Goal: Task Accomplishment & Management: Manage account settings

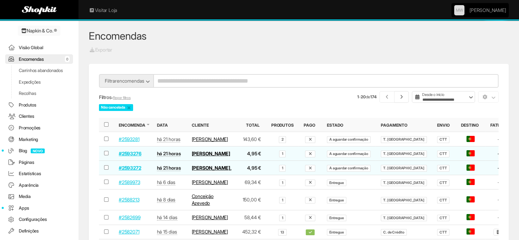
scroll to position [22, 0]
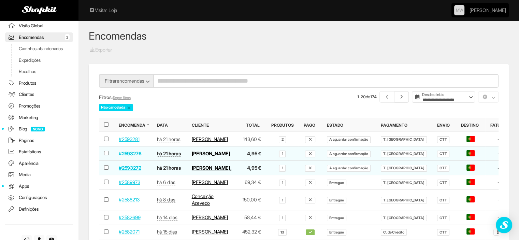
click at [133, 140] on link "#2593281" at bounding box center [129, 139] width 20 height 6
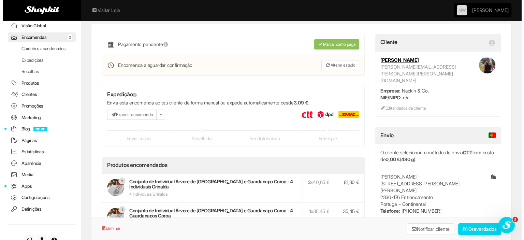
scroll to position [68, 0]
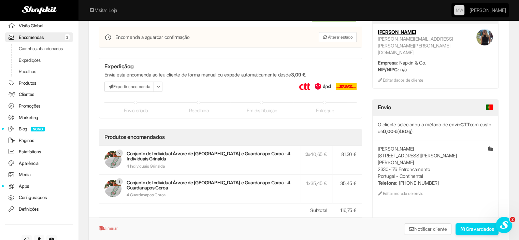
click at [122, 86] on button "Expedir encomenda" at bounding box center [128, 87] width 49 height 10
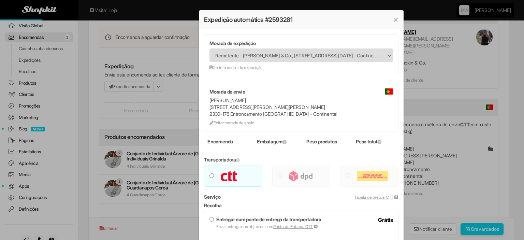
type input "***"
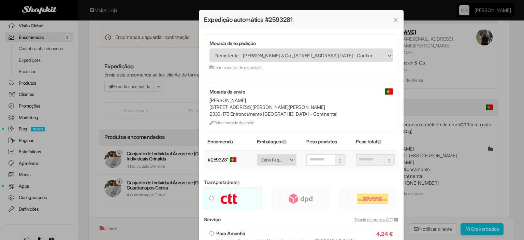
click at [395, 18] on button "×" at bounding box center [395, 19] width 5 height 8
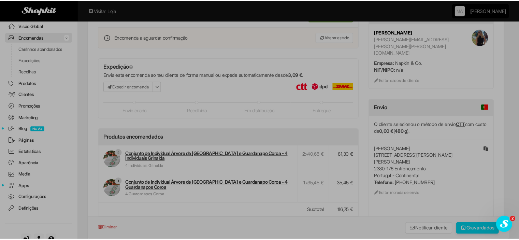
scroll to position [0, 0]
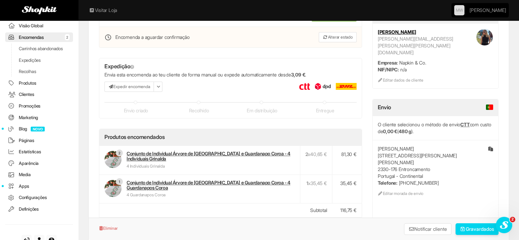
click at [27, 202] on link "Configurações" at bounding box center [39, 198] width 68 height 10
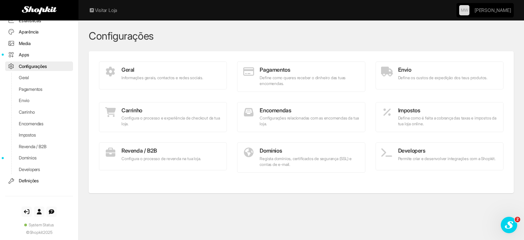
click at [272, 118] on p "Configurações relacionadas com as encomendas da tua loja." at bounding box center [301, 121] width 117 height 12
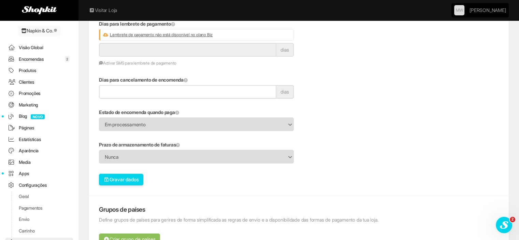
scroll to position [102, 0]
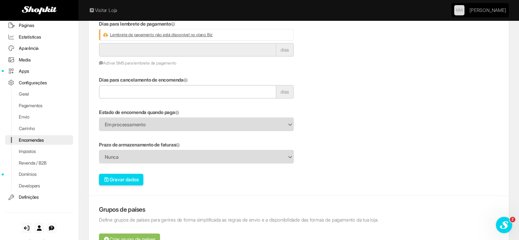
click at [138, 152] on span "Nunca" at bounding box center [192, 157] width 174 height 13
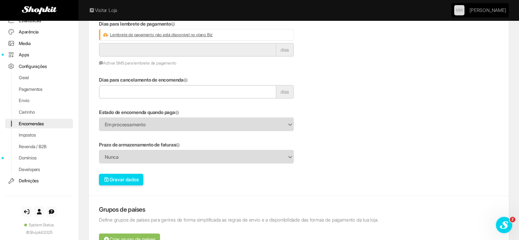
click at [26, 180] on link "Definições" at bounding box center [39, 181] width 68 height 10
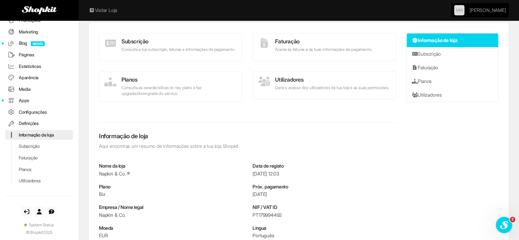
scroll to position [68, 0]
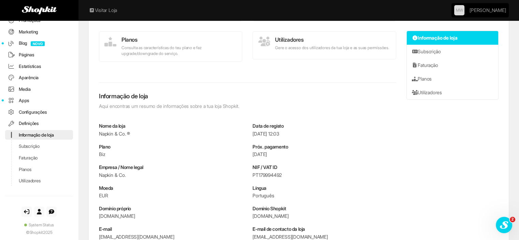
click at [26, 114] on link "Configurações" at bounding box center [39, 112] width 68 height 10
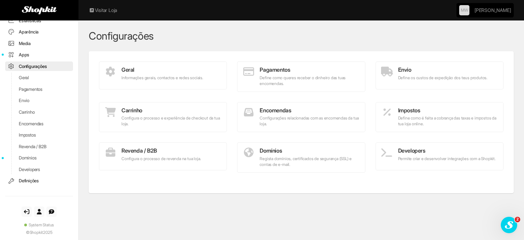
click at [293, 116] on p "Configurações relacionadas com as encomendas da tua loja." at bounding box center [301, 121] width 117 height 12
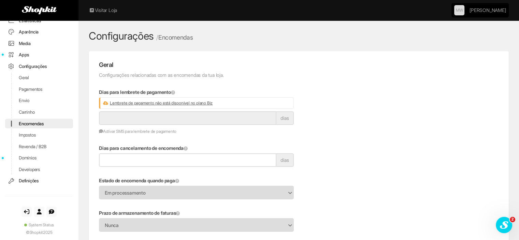
click at [24, 98] on link "Envio" at bounding box center [39, 101] width 68 height 10
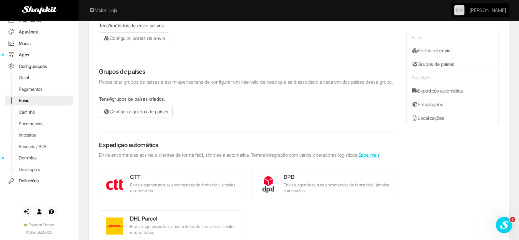
scroll to position [68, 0]
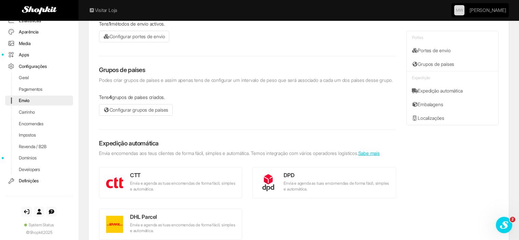
click at [425, 102] on link "Embalagens" at bounding box center [452, 105] width 91 height 14
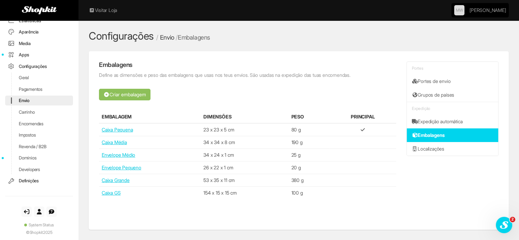
click at [130, 94] on button "Criar embalagem" at bounding box center [125, 95] width 52 height 12
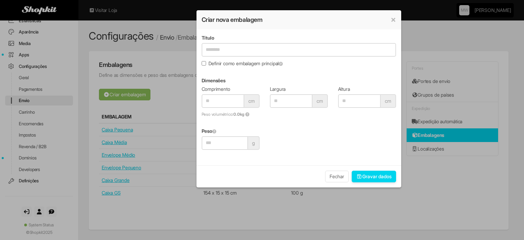
click at [227, 50] on input "Título" at bounding box center [299, 50] width 195 height 14
type input "**********"
click at [218, 98] on input "Comprimento" at bounding box center [223, 101] width 43 height 14
type input "**"
click at [294, 97] on input "Largura" at bounding box center [291, 101] width 43 height 14
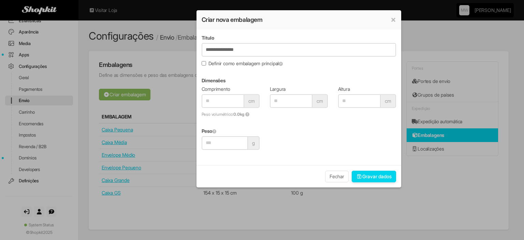
type input "**"
click at [347, 99] on input "Altura" at bounding box center [359, 101] width 43 height 14
type input "***"
click at [225, 148] on input "Peso" at bounding box center [225, 143] width 46 height 14
type input "***"
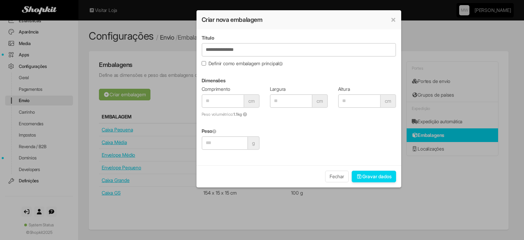
click at [380, 171] on button "Gravar dados" at bounding box center [374, 177] width 44 height 12
drag, startPoint x: 350, startPoint y: 101, endPoint x: 343, endPoint y: 98, distance: 7.5
click at [343, 98] on input "***" at bounding box center [359, 101] width 43 height 14
type input "*"
click at [368, 177] on button "Gravar dados" at bounding box center [374, 177] width 44 height 12
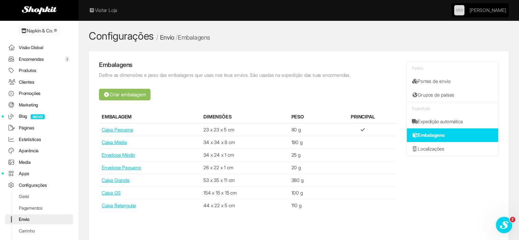
click at [38, 56] on link "Encomendas 2" at bounding box center [39, 59] width 68 height 10
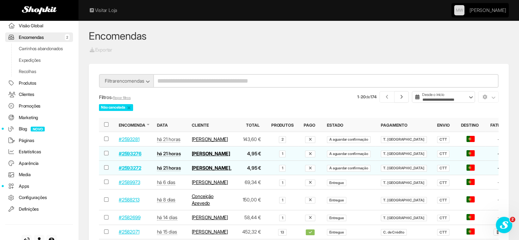
click at [130, 142] on link "#2593281" at bounding box center [129, 139] width 20 height 6
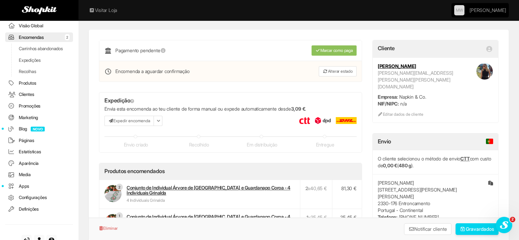
click at [128, 117] on button "Expedir encomenda" at bounding box center [128, 121] width 49 height 10
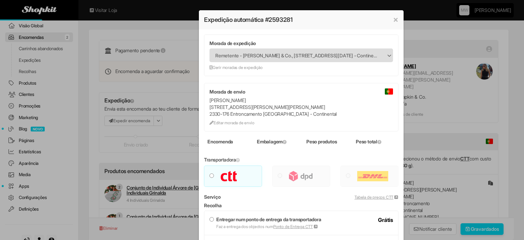
type input "***"
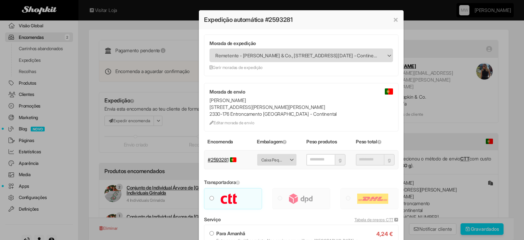
click at [274, 157] on span "Caixa Pequena - 80 g (23 x 23 x 5 cm)" at bounding box center [272, 160] width 22 height 11
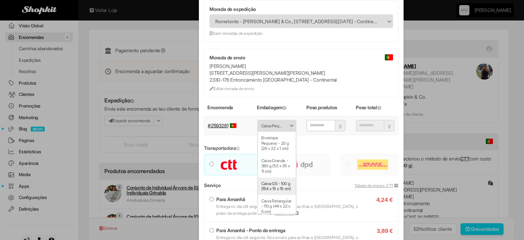
scroll to position [99, 0]
click at [272, 199] on li "Caixa Retangular - 110 g (44 x 22 x 5 cm)" at bounding box center [277, 202] width 38 height 23
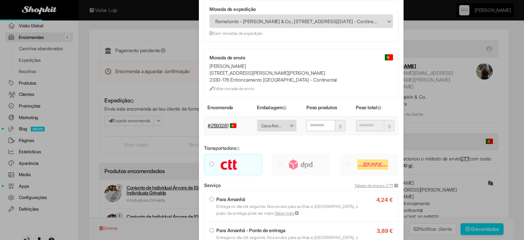
type input "***"
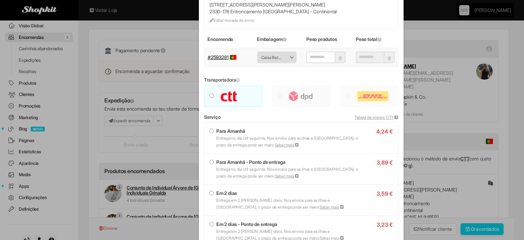
click at [223, 196] on label "Em 2 dias Entrega em 2 dias úteis. Nos envios para as ilhas e Espanha, o prazo …" at bounding box center [302, 200] width 184 height 20
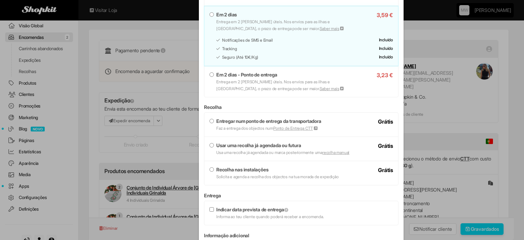
scroll to position [386, 0]
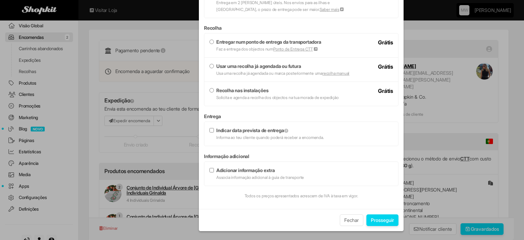
click at [387, 220] on button "Prosseguir" at bounding box center [383, 220] width 32 height 12
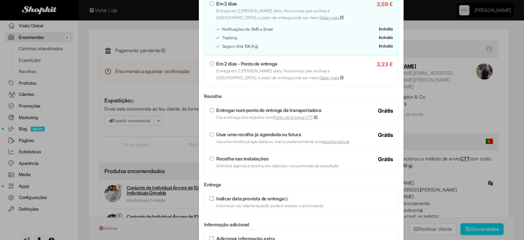
click at [252, 97] on div "Serviço Tabela de preços CTT Não há serviços disponiveis para esta expedição. 4…" at bounding box center [301, 49] width 195 height 250
click at [211, 109] on label "Entregar num ponto de entrega da transportadora Faz a entrega dos objectos num …" at bounding box center [302, 114] width 184 height 14
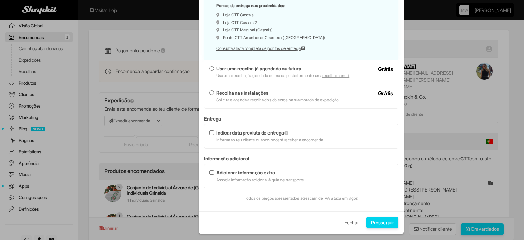
scroll to position [444, 0]
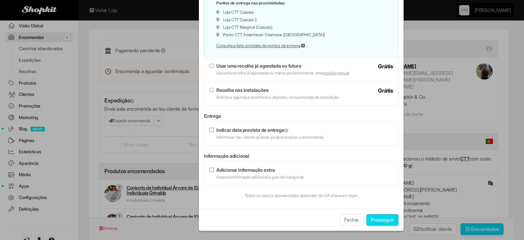
click at [389, 221] on button "Prosseguir" at bounding box center [383, 220] width 32 height 12
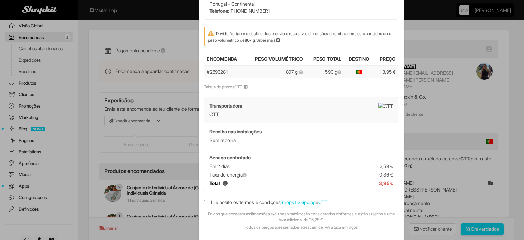
scroll to position [100, 0]
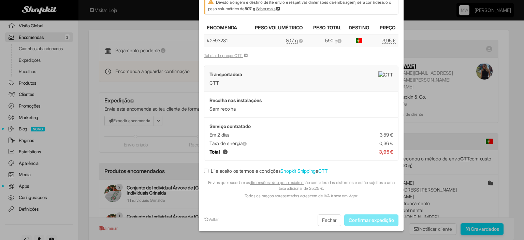
click at [220, 168] on label "Li e aceito os termos e condições Shopkit Shipping e CTT" at bounding box center [266, 171] width 124 height 7
click at [380, 217] on button "Confirmar expedição" at bounding box center [371, 220] width 54 height 12
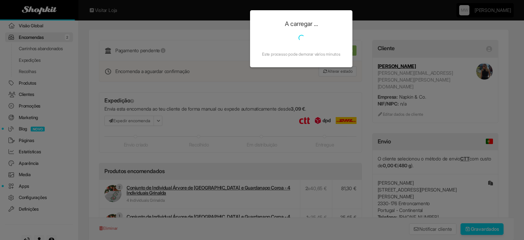
scroll to position [0, 0]
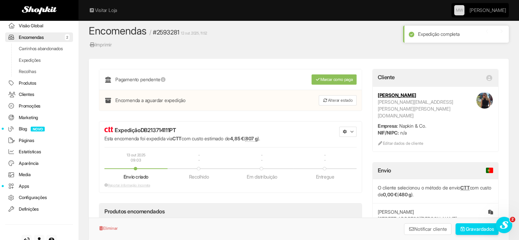
scroll to position [68, 0]
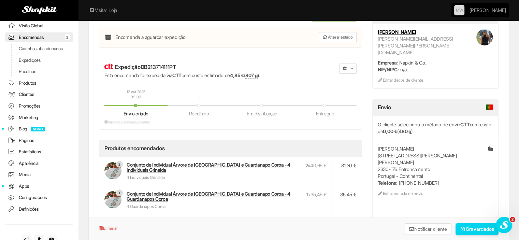
click at [352, 68] on span "button" at bounding box center [351, 69] width 3 height 3
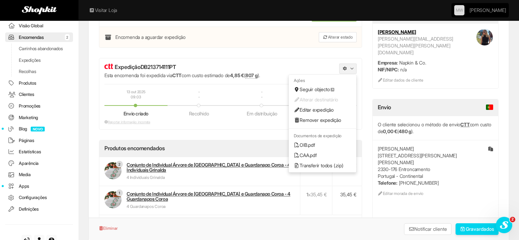
click at [315, 142] on link "OIB.pdf" at bounding box center [323, 145] width 68 height 10
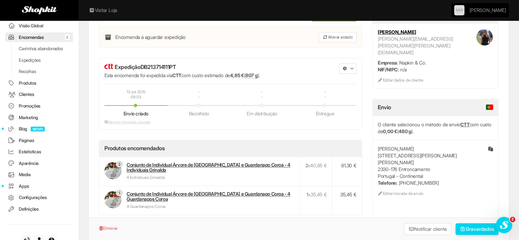
click at [43, 38] on link "Encomendas 2" at bounding box center [39, 37] width 68 height 10
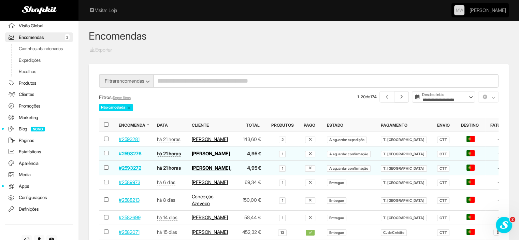
click at [127, 156] on link "#2593276" at bounding box center [130, 154] width 23 height 6
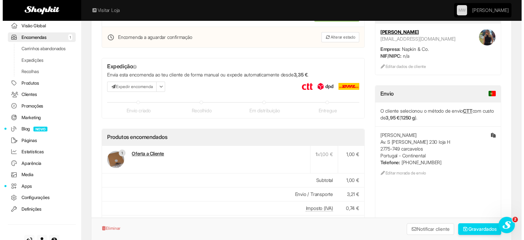
scroll to position [34, 0]
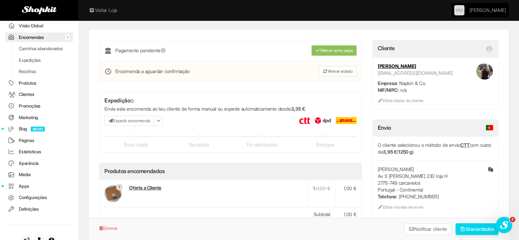
click at [131, 118] on button "Expedir encomenda" at bounding box center [128, 121] width 49 height 10
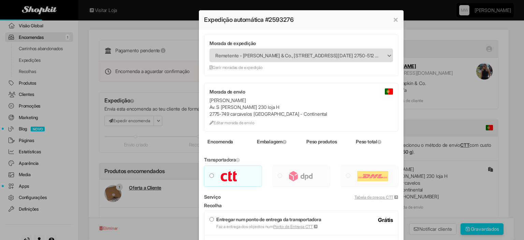
type input "****"
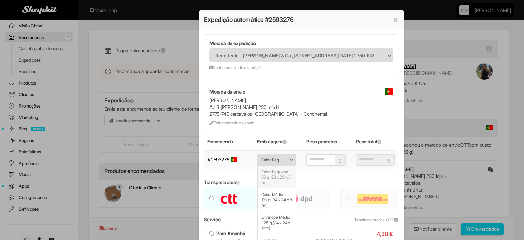
click at [263, 159] on span "Caixa Pequena - 80 g (23 x 23 x 5 cm)" at bounding box center [272, 160] width 22 height 11
click at [270, 208] on li "Caixa Média - 190 g (34 x 34 x 8 cm)" at bounding box center [277, 199] width 38 height 23
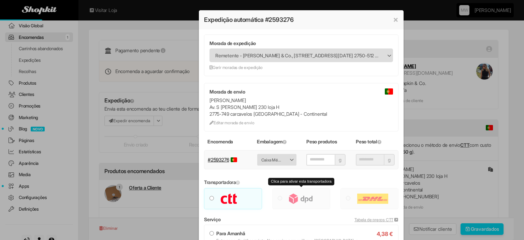
type input "****"
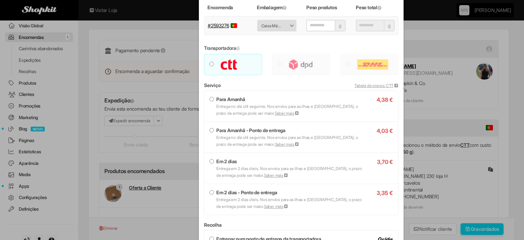
scroll to position [137, 0]
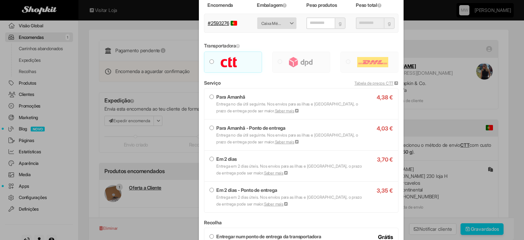
click at [216, 156] on strong "Em 2 dias" at bounding box center [226, 159] width 20 height 6
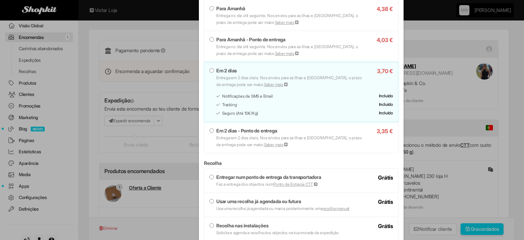
scroll to position [307, 0]
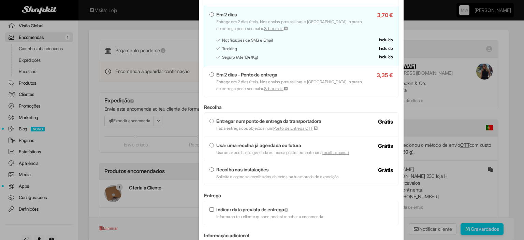
click at [218, 128] on small "Faz a entrega dos objectos num Ponto de Entrega CTT" at bounding box center [267, 128] width 102 height 5
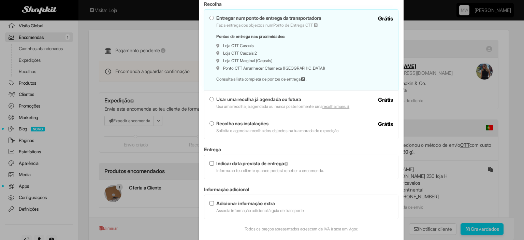
scroll to position [444, 0]
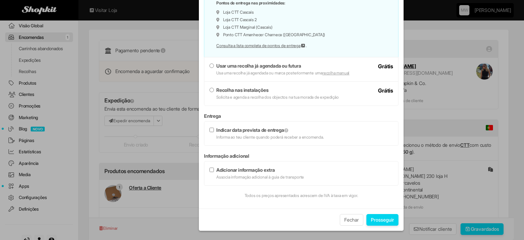
click at [373, 219] on button "Prosseguir" at bounding box center [383, 220] width 32 height 12
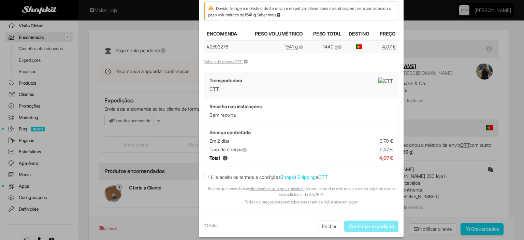
scroll to position [100, 0]
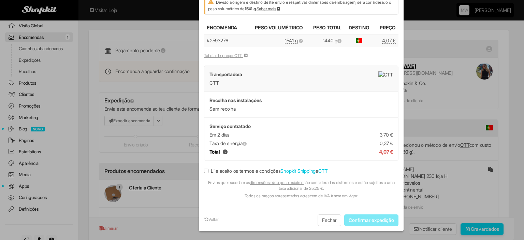
click at [263, 170] on label "Li e aceito os termos e condições Shopkit Shipping e CTT" at bounding box center [266, 171] width 124 height 7
click at [356, 218] on button "Confirmar expedição" at bounding box center [371, 220] width 54 height 12
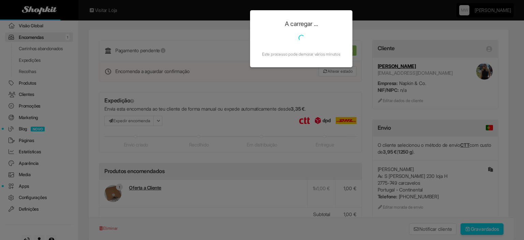
scroll to position [0, 0]
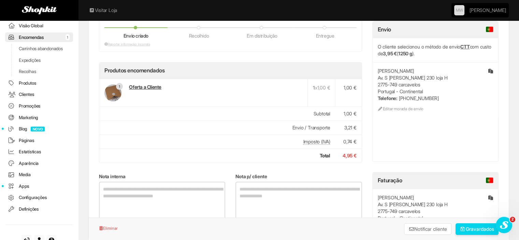
scroll to position [102, 0]
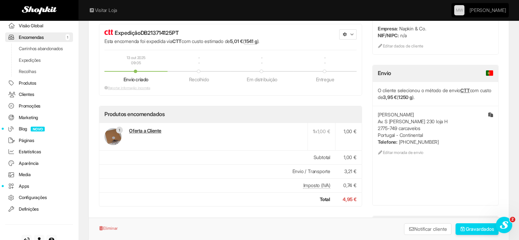
click at [342, 34] on button "button" at bounding box center [347, 34] width 17 height 10
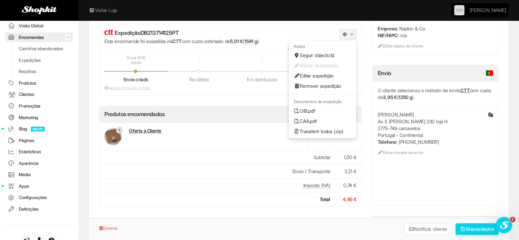
click at [304, 110] on link "OIB.pdf" at bounding box center [323, 111] width 68 height 10
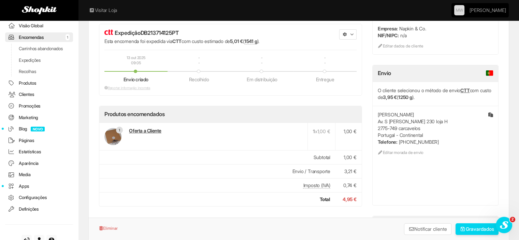
click at [43, 35] on link "Encomendas 1" at bounding box center [39, 37] width 68 height 10
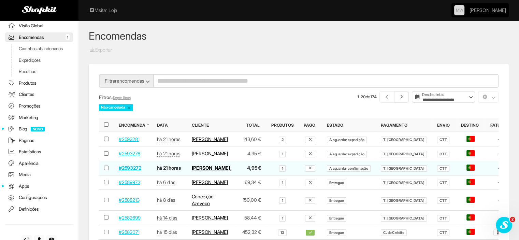
click at [127, 171] on link "#2593272" at bounding box center [130, 168] width 22 height 6
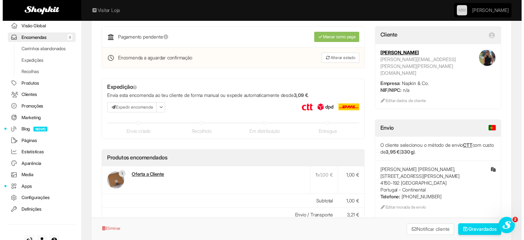
scroll to position [68, 0]
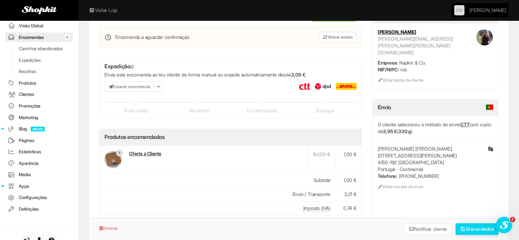
click at [136, 87] on button "Expedir encomenda" at bounding box center [128, 87] width 49 height 10
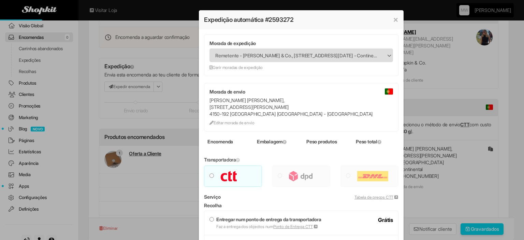
type input "***"
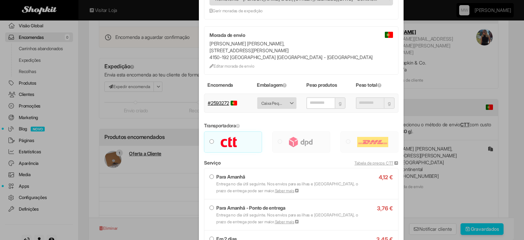
scroll to position [171, 0]
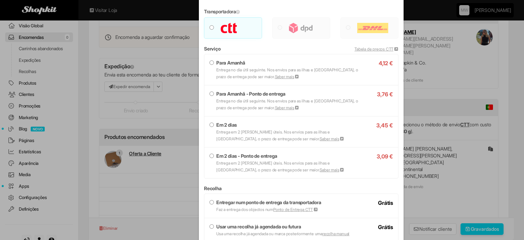
click at [213, 126] on label "Em 2 [PERSON_NAME] Entrega em 2 [PERSON_NAME] úteis. Nos envios para as ilhas e…" at bounding box center [302, 132] width 184 height 20
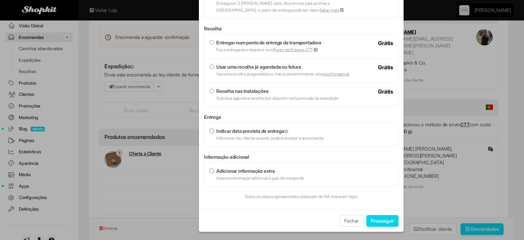
scroll to position [386, 0]
click at [217, 40] on strong "Entregar num ponto de entrega da transportadora" at bounding box center [268, 42] width 105 height 6
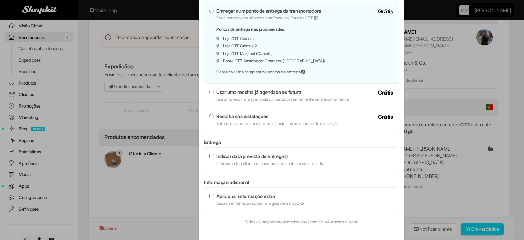
scroll to position [444, 0]
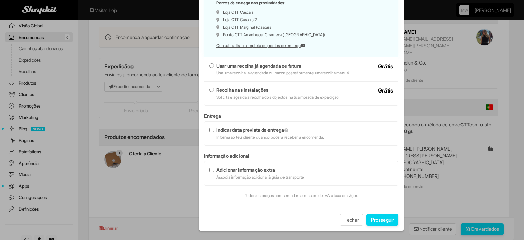
click at [377, 221] on button "Prosseguir" at bounding box center [383, 220] width 32 height 12
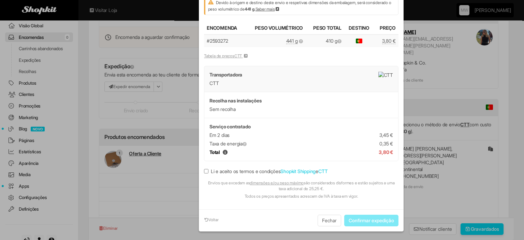
scroll to position [100, 0]
click at [283, 171] on link "Shopkit Shipping" at bounding box center [298, 171] width 35 height 6
click at [207, 168] on label "Li e aceito os termos e condições Shopkit Shipping e CTT" at bounding box center [266, 171] width 124 height 7
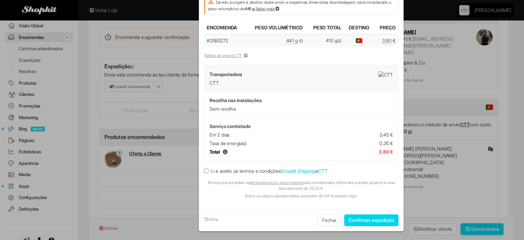
click at [382, 215] on button "Confirmar expedição" at bounding box center [371, 220] width 54 height 12
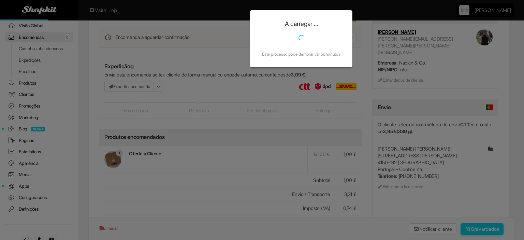
scroll to position [0, 0]
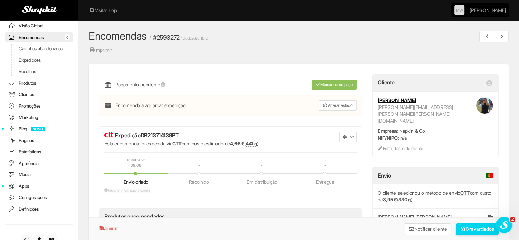
click at [351, 138] on button "button" at bounding box center [347, 137] width 17 height 10
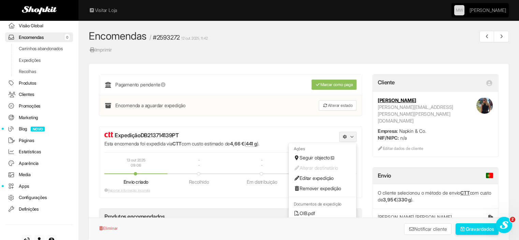
click at [306, 208] on link "OIB.pdf" at bounding box center [323, 213] width 68 height 10
